Goal: Task Accomplishment & Management: Manage account settings

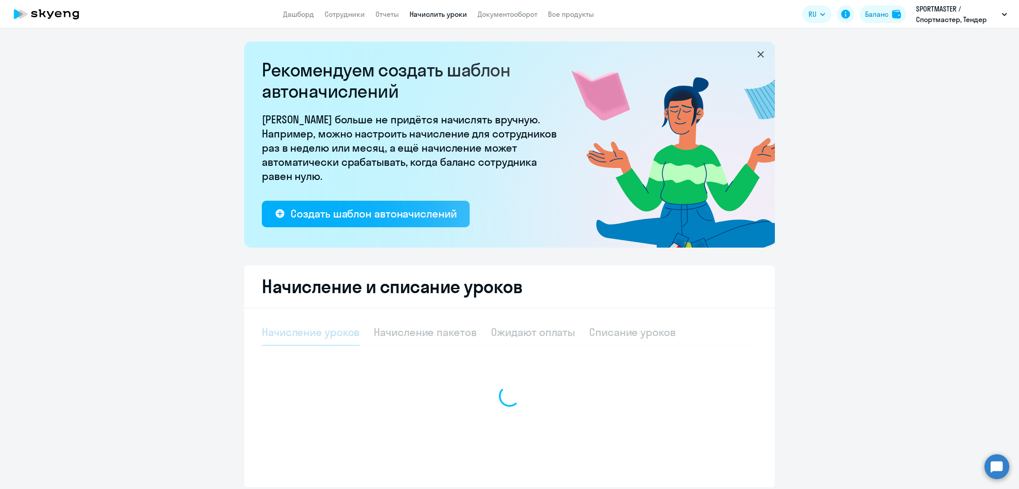
select select "10"
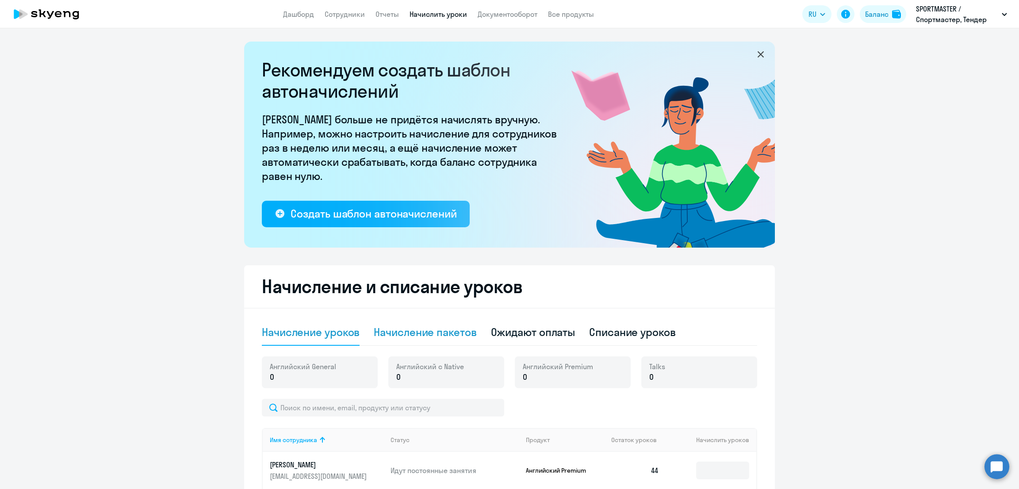
click at [453, 335] on div "Начисление пакетов" at bounding box center [425, 332] width 103 height 14
select select "10"
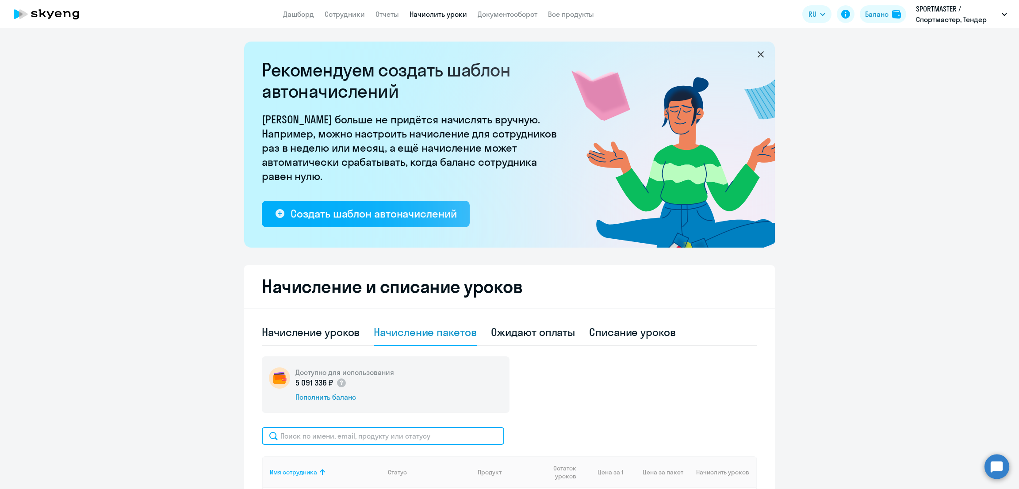
click at [399, 437] on input "text" at bounding box center [383, 436] width 242 height 18
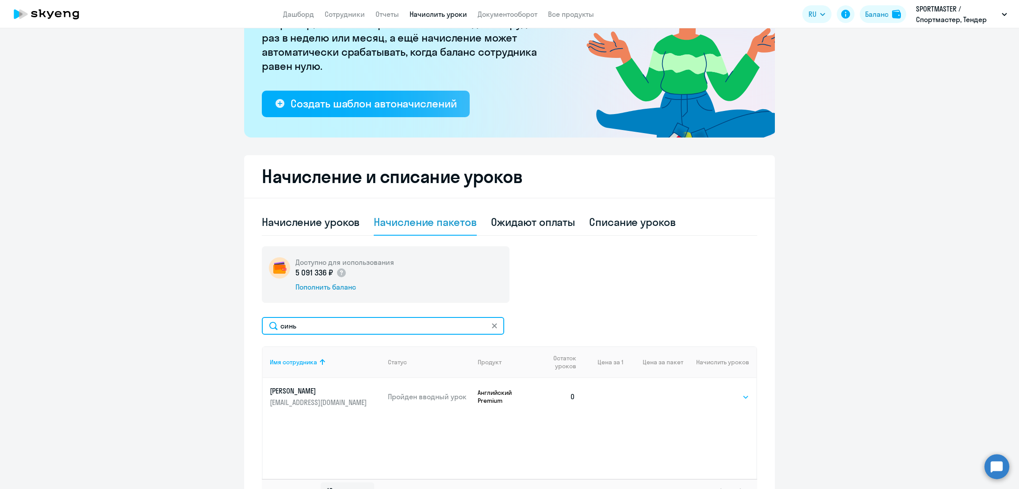
type input "синь"
click at [731, 398] on select "Выбрать 4 8 14 16 32 64 96 128" at bounding box center [731, 397] width 36 height 11
select select "64"
click at [713, 392] on select "Выбрать 4 8 14 16 32 64 96 128" at bounding box center [731, 397] width 36 height 11
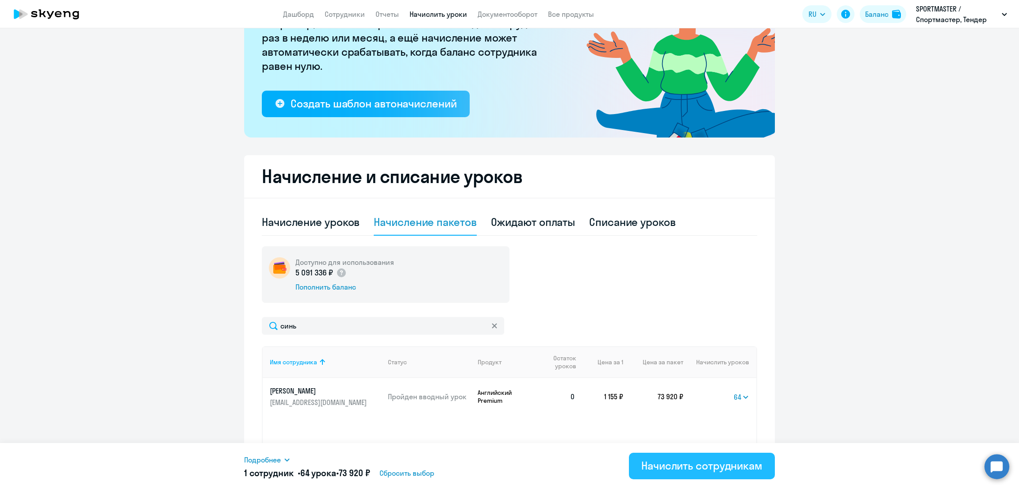
click at [678, 463] on div "Начислить сотрудникам" at bounding box center [701, 466] width 121 height 14
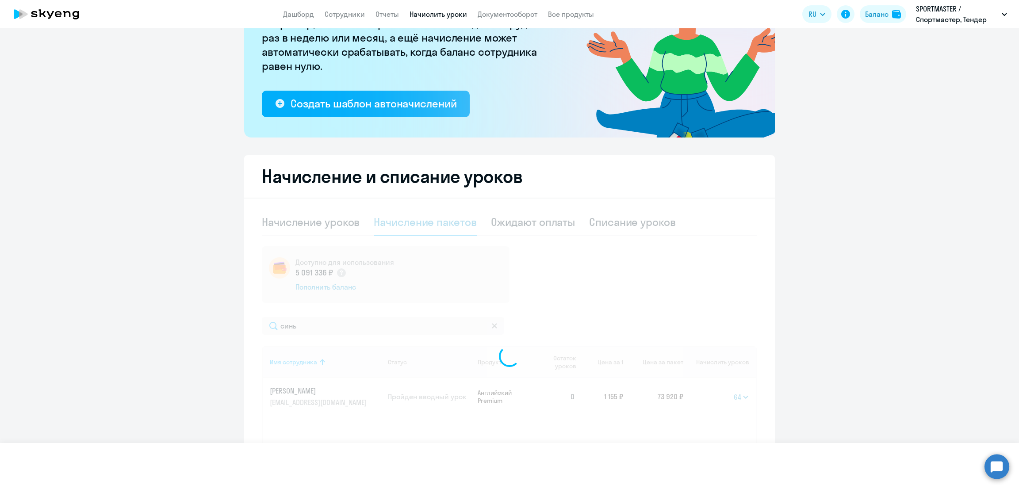
select select
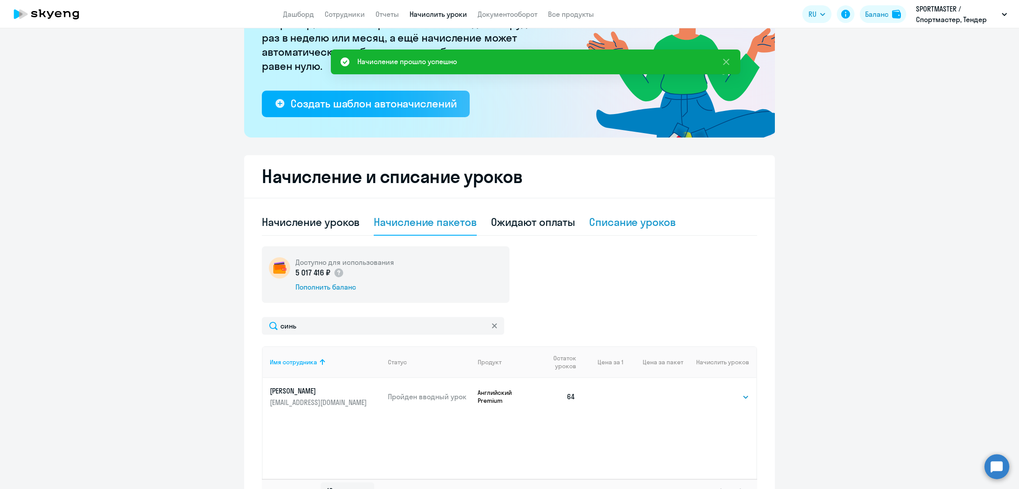
click at [628, 218] on div "Списание уроков" at bounding box center [632, 222] width 87 height 14
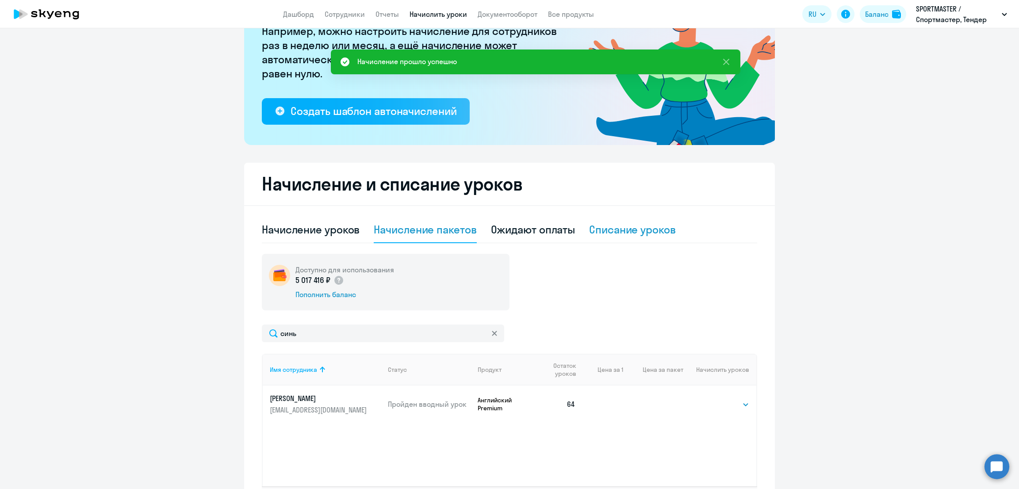
select select "10"
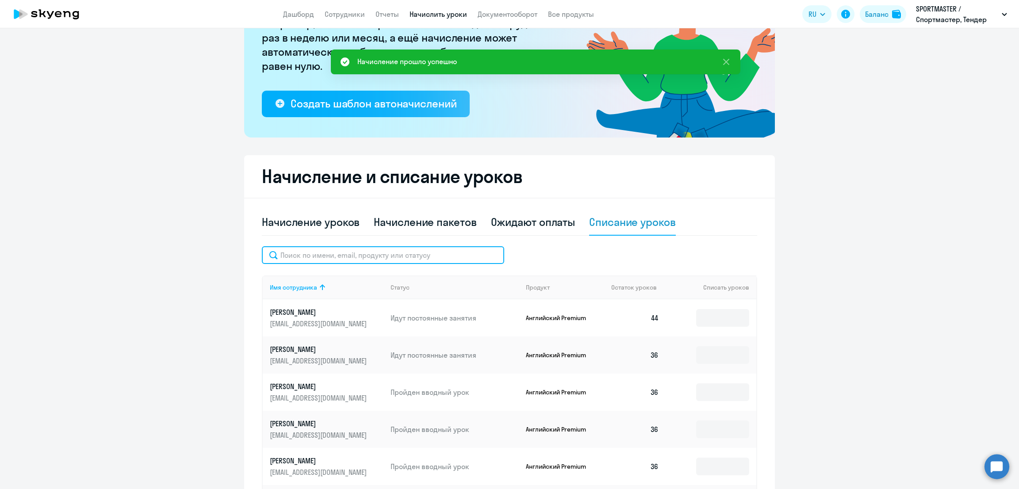
click at [410, 259] on input "text" at bounding box center [383, 255] width 242 height 18
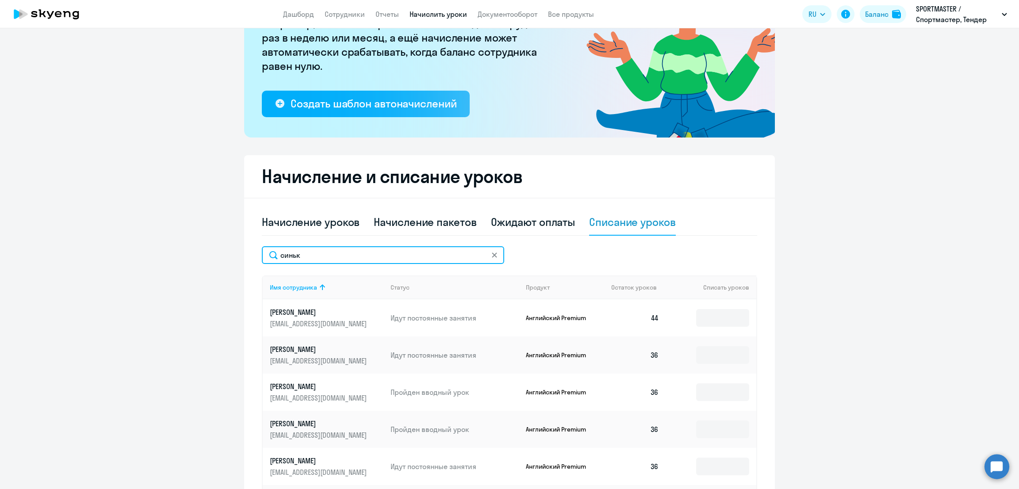
scroll to position [103, 0]
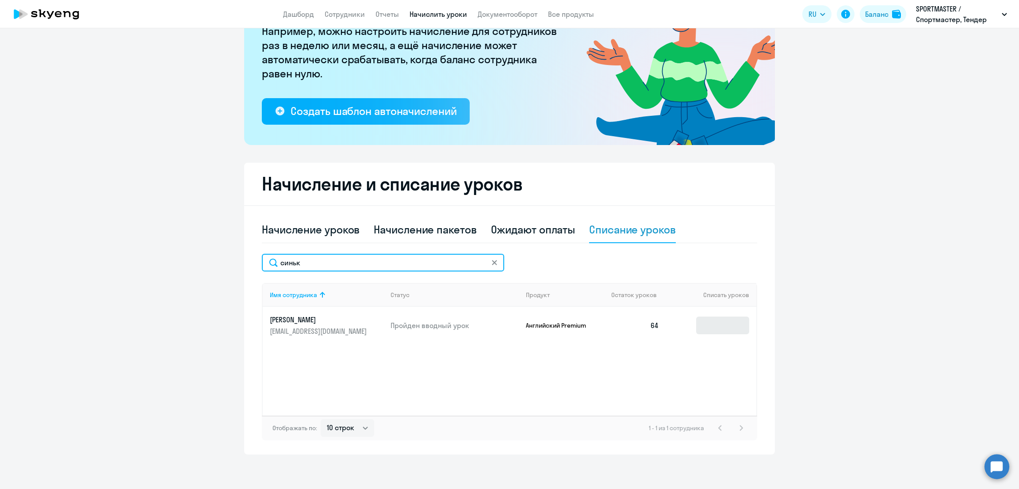
type input "синьк"
click at [713, 317] on input at bounding box center [722, 326] width 53 height 18
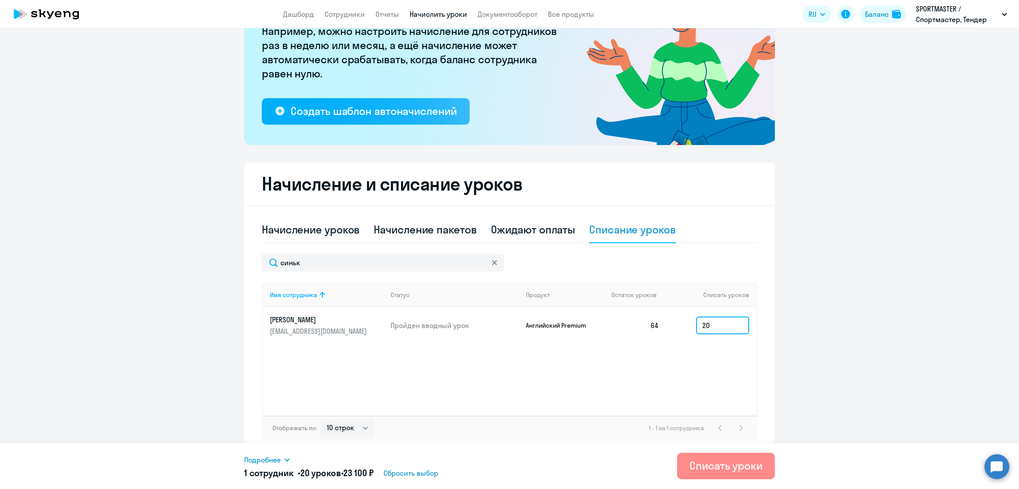
type input "20"
click at [724, 464] on div "Списать уроки" at bounding box center [726, 466] width 73 height 14
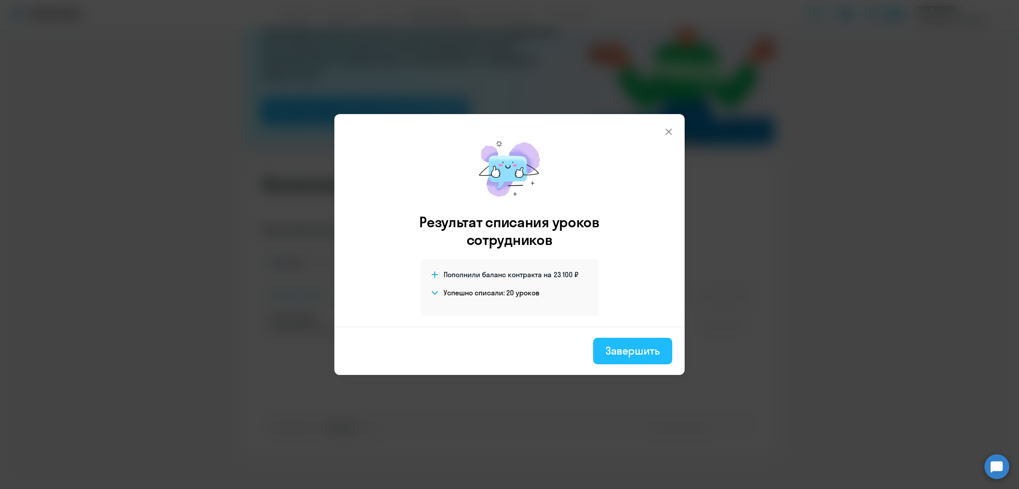
click at [633, 351] on div "Завершить" at bounding box center [632, 351] width 54 height 14
